Goal: Information Seeking & Learning: Learn about a topic

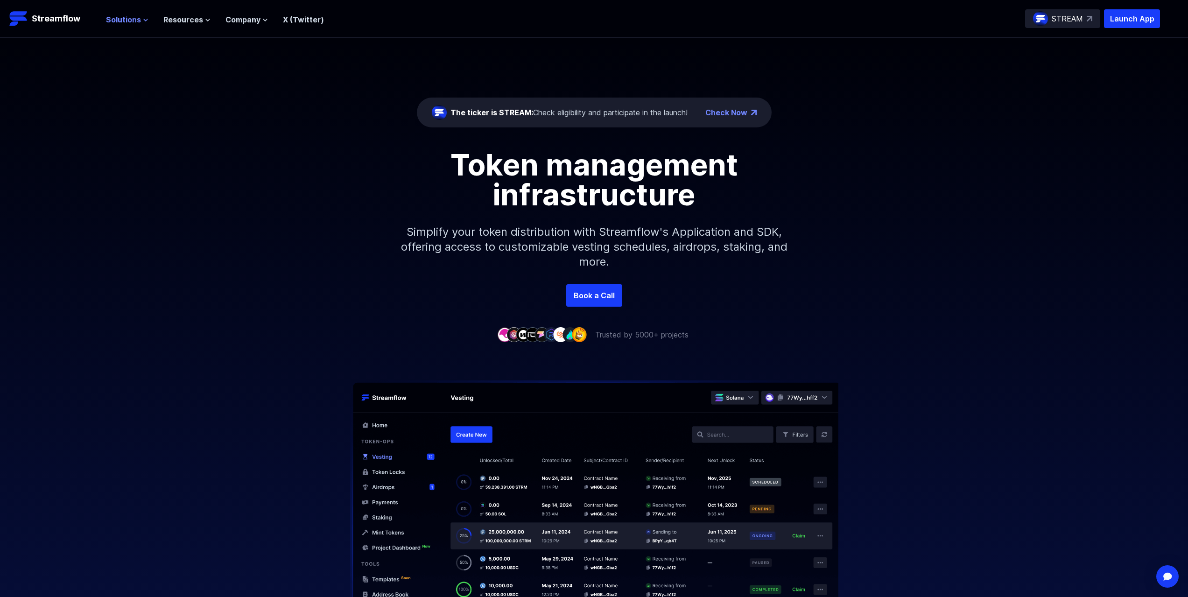
click at [134, 21] on span "Solutions" at bounding box center [123, 19] width 35 height 11
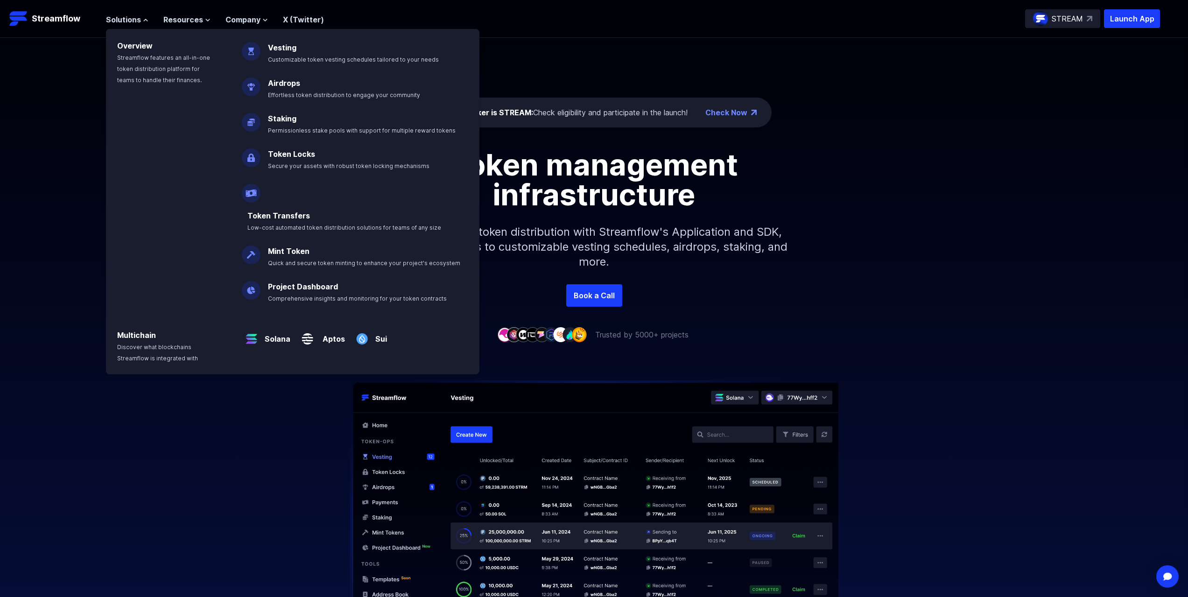
click at [220, 445] on div at bounding box center [594, 480] width 1188 height 281
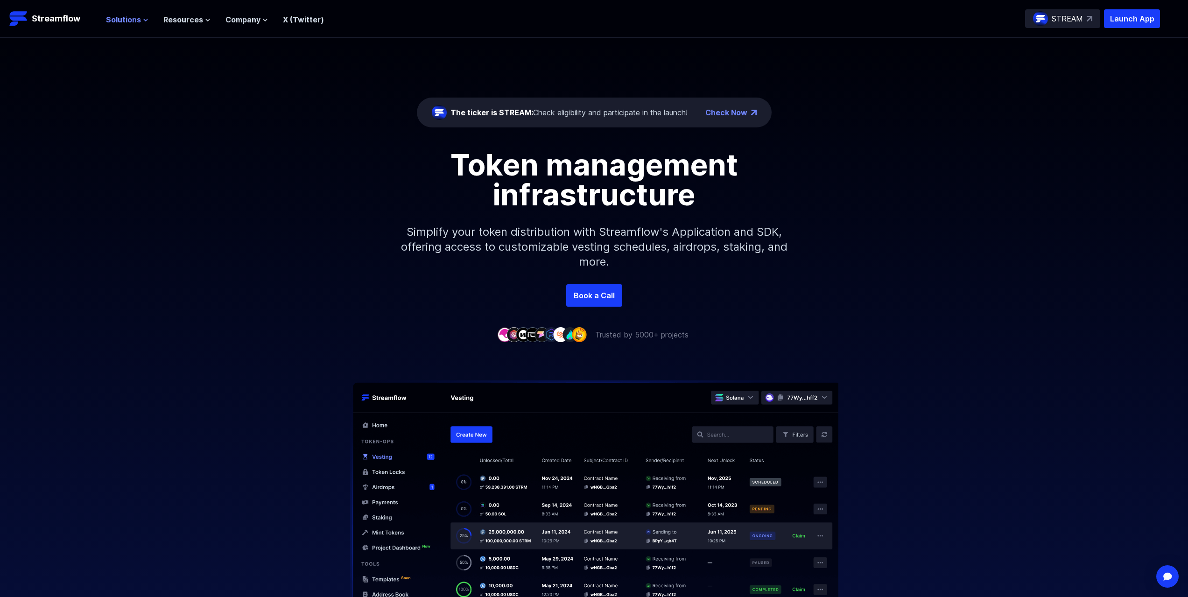
click at [134, 22] on span "Solutions" at bounding box center [123, 19] width 35 height 11
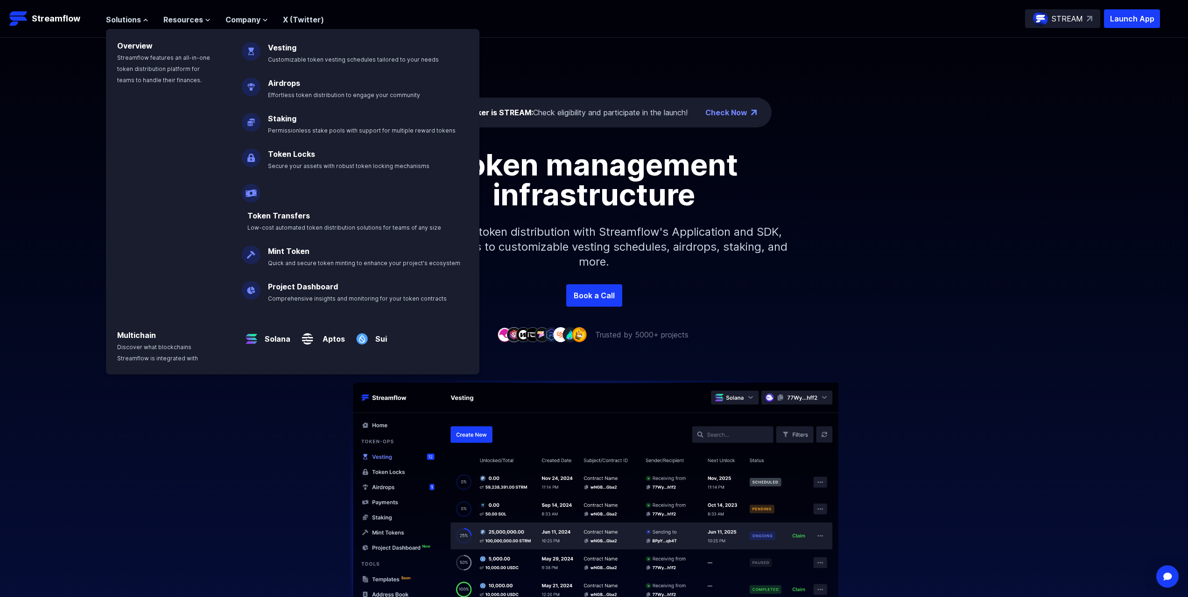
click at [861, 164] on div "Token management infrastructure Simplify your token distribution with Streamflo…" at bounding box center [594, 217] width 1188 height 134
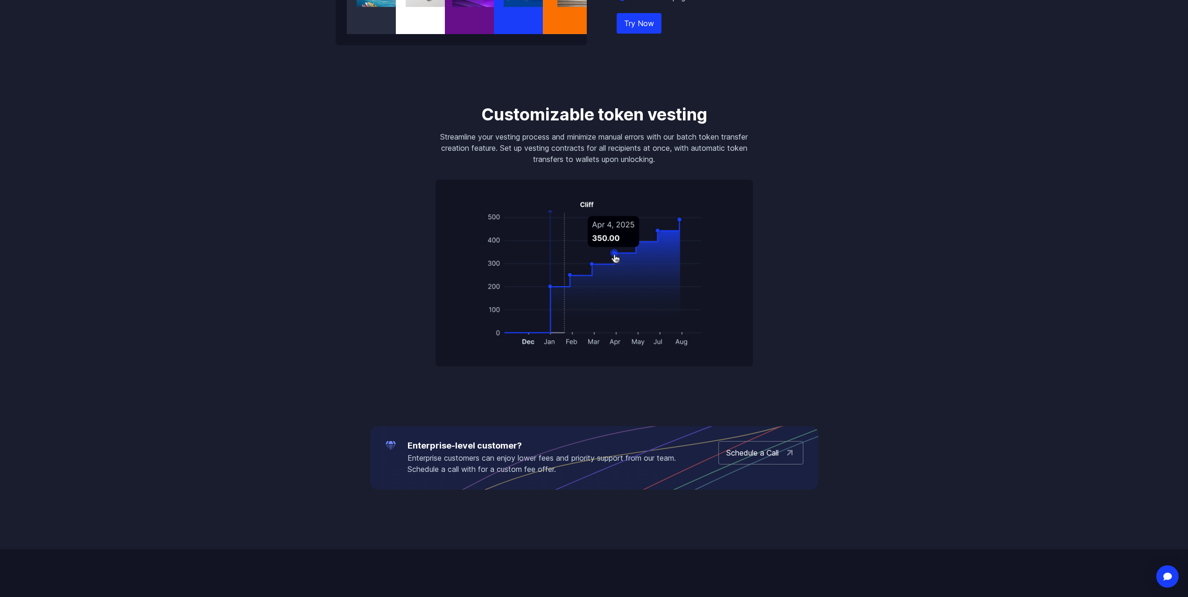
drag, startPoint x: 936, startPoint y: 136, endPoint x: 956, endPoint y: 367, distance: 231.9
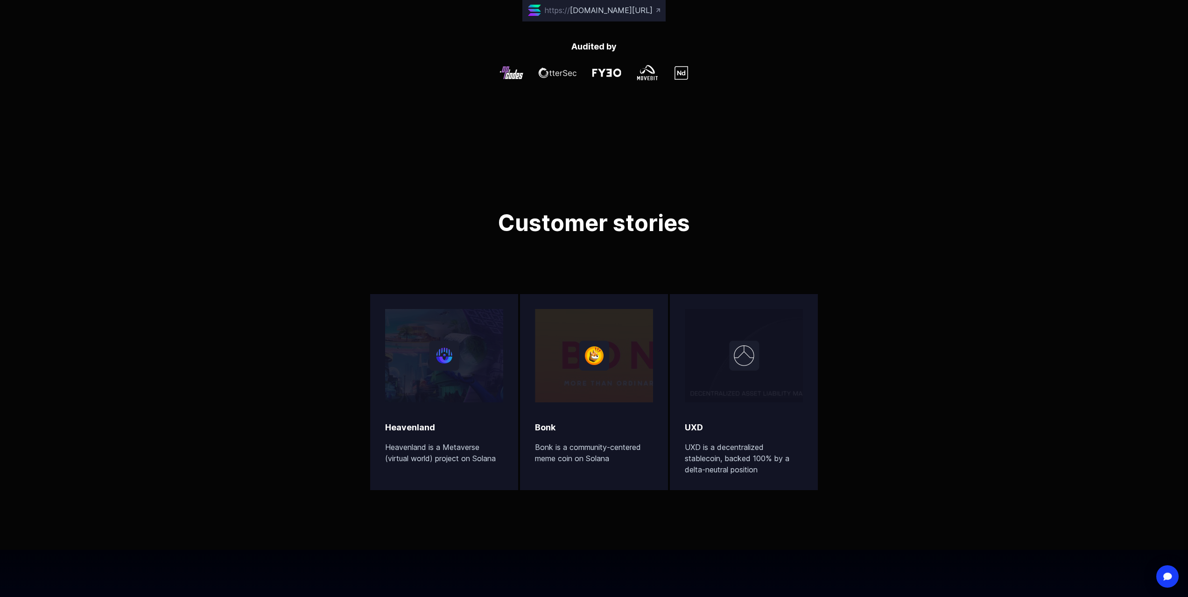
scroll to position [58, 0]
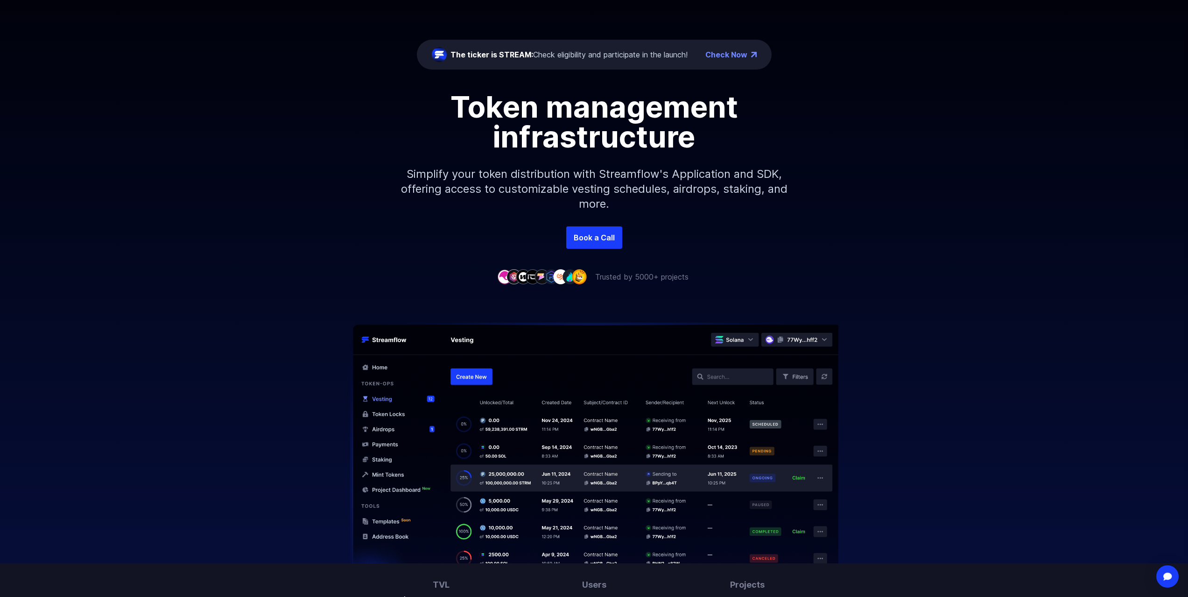
drag, startPoint x: 970, startPoint y: 392, endPoint x: 997, endPoint y: 104, distance: 289.3
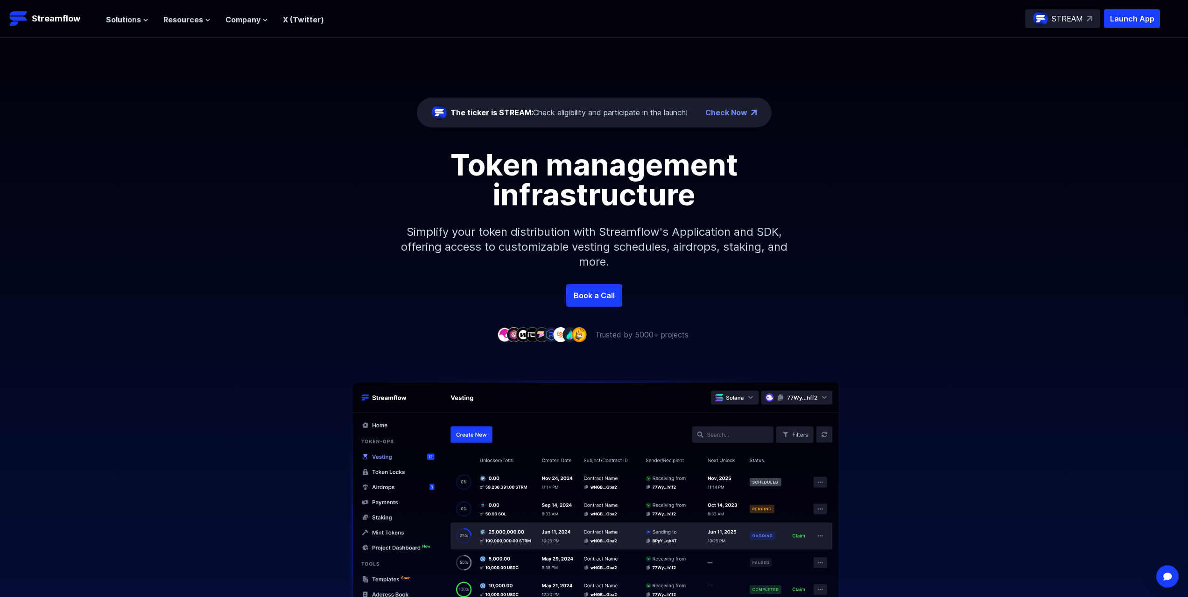
click at [1084, 15] on div "STREAM" at bounding box center [1062, 18] width 75 height 19
click at [136, 21] on span "Solutions" at bounding box center [123, 19] width 35 height 11
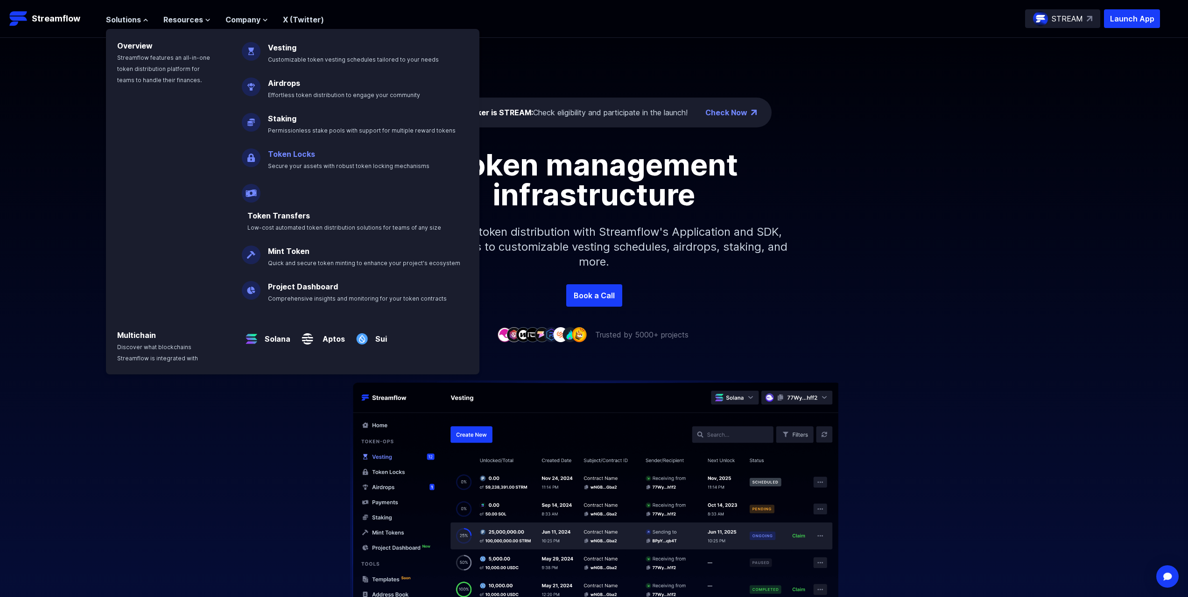
click at [299, 158] on link "Token Locks" at bounding box center [291, 153] width 47 height 9
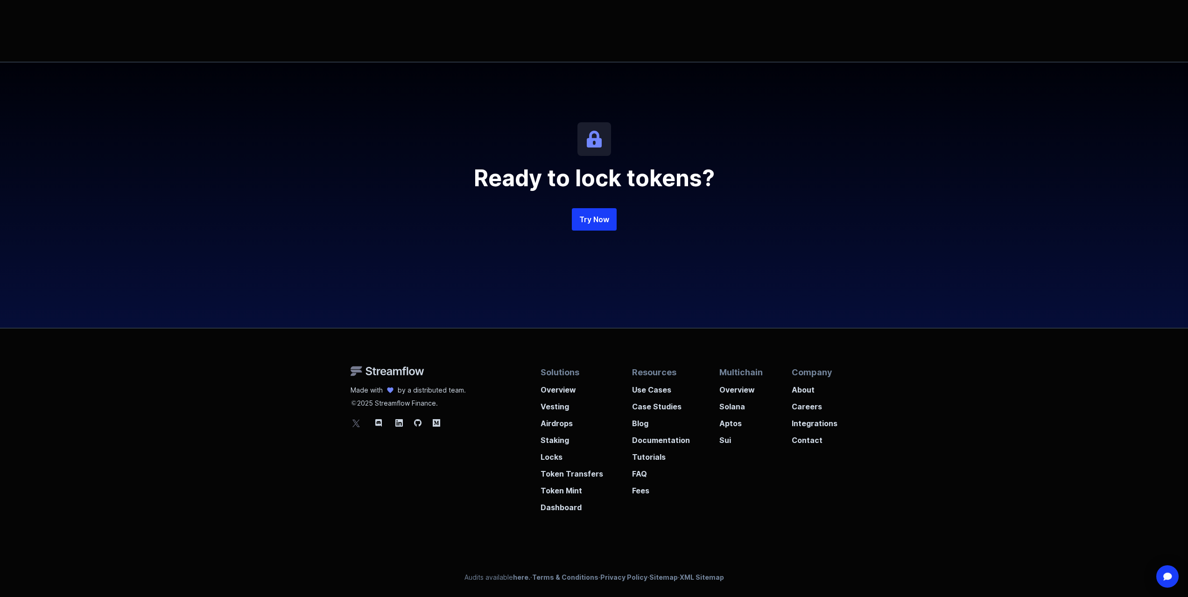
drag, startPoint x: 481, startPoint y: 250, endPoint x: 502, endPoint y: 432, distance: 183.3
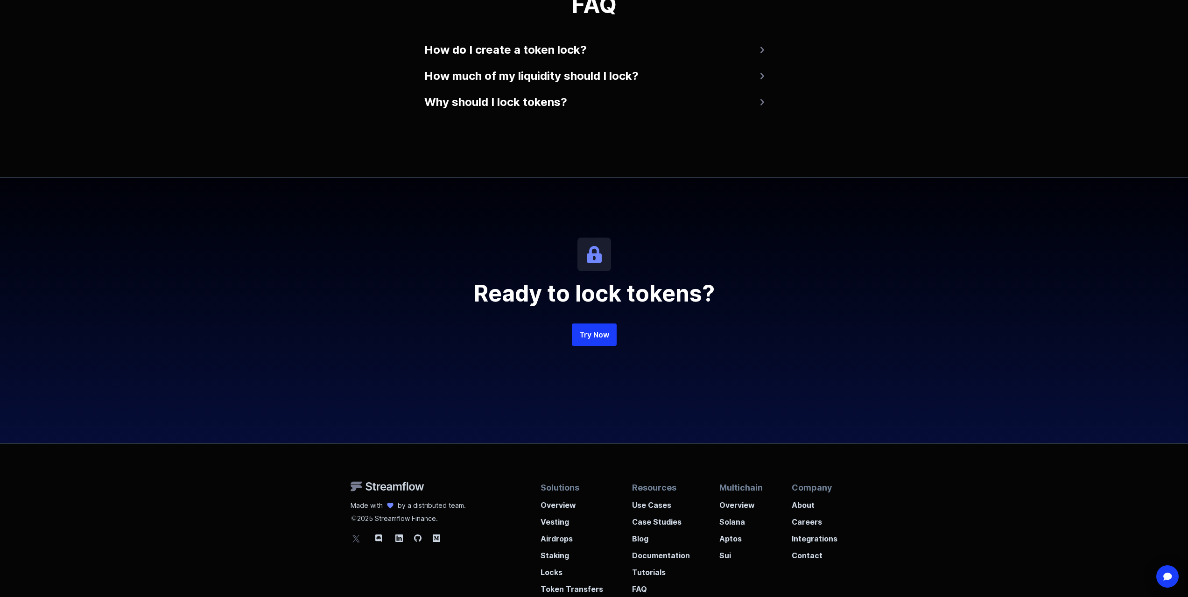
drag, startPoint x: 480, startPoint y: 251, endPoint x: 493, endPoint y: 176, distance: 75.2
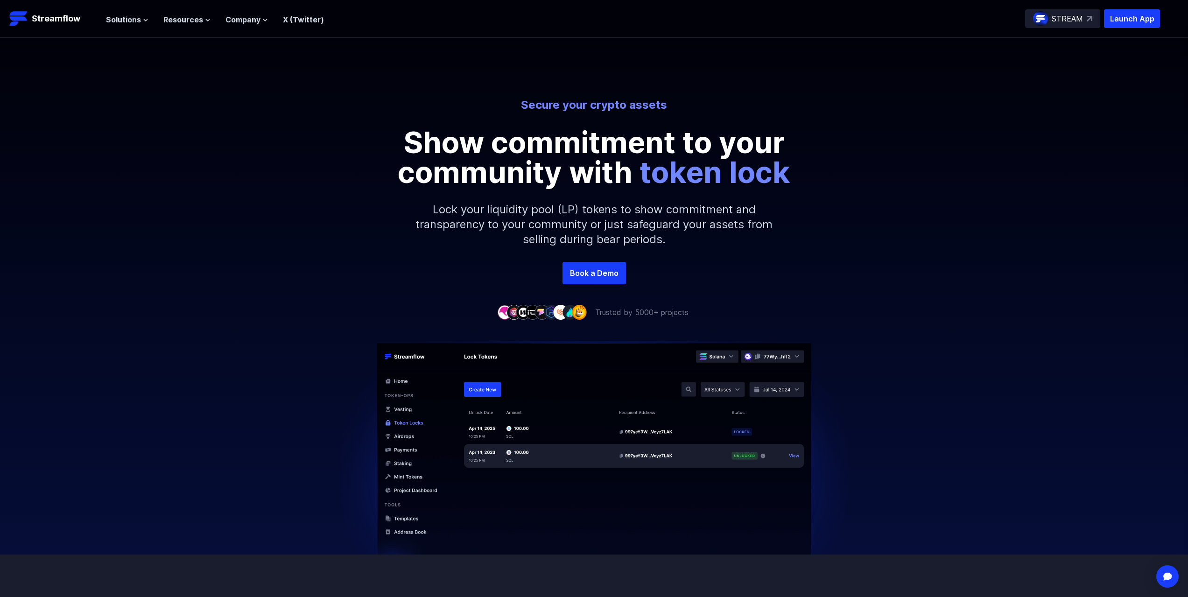
drag, startPoint x: 457, startPoint y: 395, endPoint x: 453, endPoint y: 163, distance: 231.6
click at [522, 196] on p "Lock your liquidity pool (LP) tokens to show commitment and transparency to you…" at bounding box center [594, 224] width 401 height 75
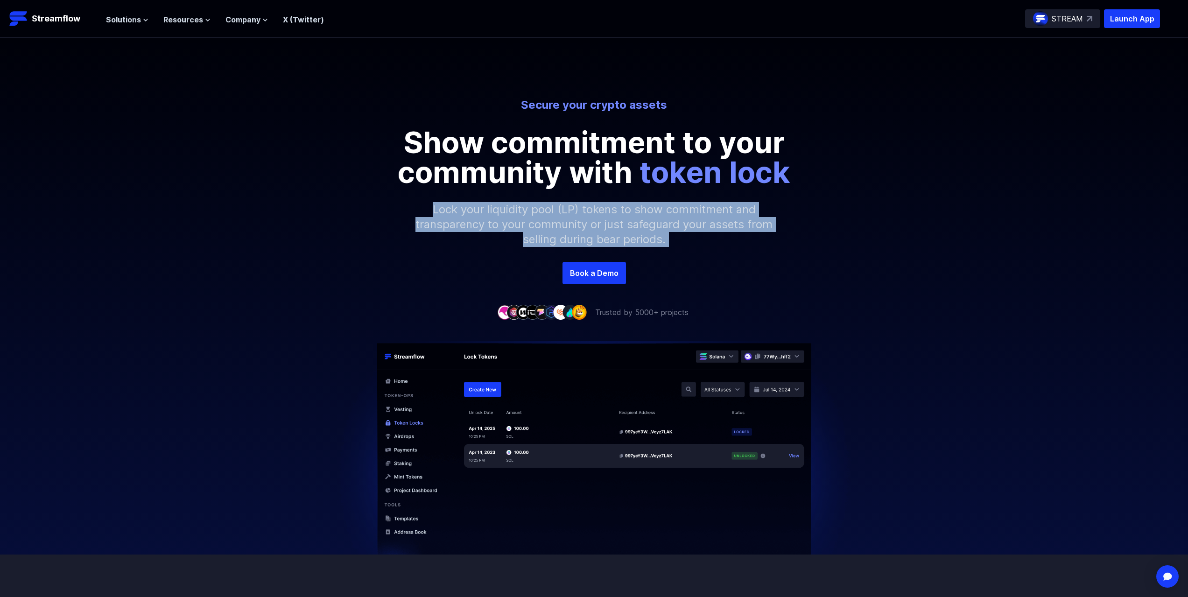
click at [522, 196] on p "Lock your liquidity pool (LP) tokens to show commitment and transparency to you…" at bounding box center [594, 224] width 401 height 75
click at [567, 219] on p "Lock your liquidity pool (LP) tokens to show commitment and transparency to you…" at bounding box center [594, 224] width 401 height 75
